Goal: Use online tool/utility: Utilize a website feature to perform a specific function

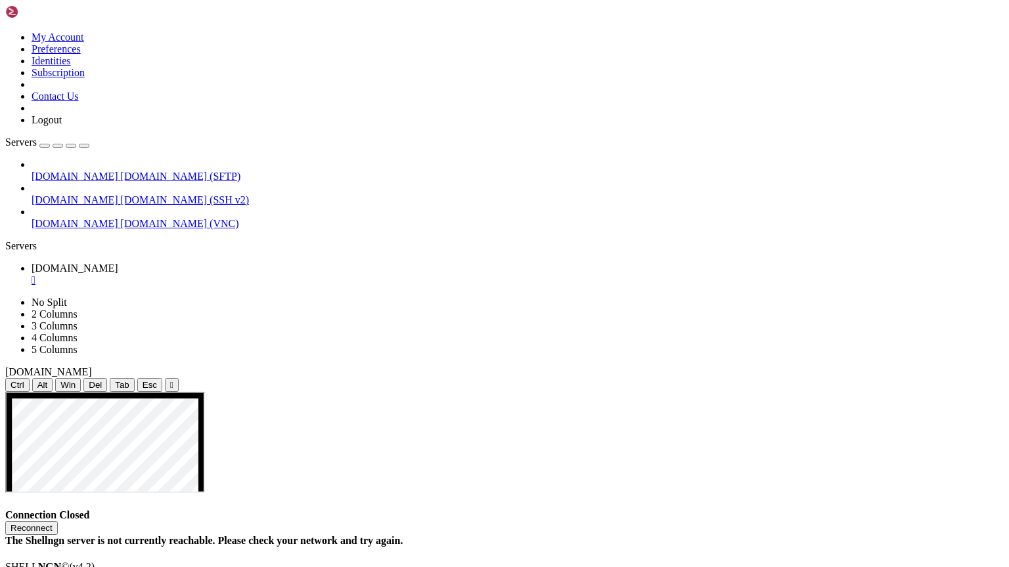
click at [58, 521] on button "Reconnect" at bounding box center [31, 528] width 53 height 14
